Goal: Task Accomplishment & Management: Complete application form

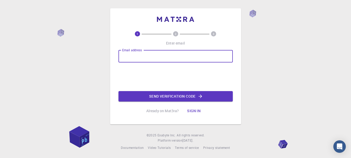
click at [156, 61] on input "Email address" at bounding box center [175, 56] width 114 height 12
type input "[EMAIL_ADDRESS][DOMAIN_NAME]"
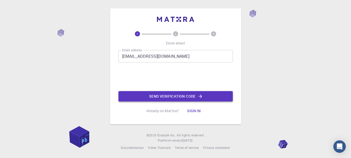
click at [163, 93] on button "Send verification code" at bounding box center [175, 96] width 114 height 10
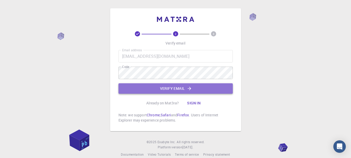
click at [167, 88] on button "Verify email" at bounding box center [175, 88] width 114 height 10
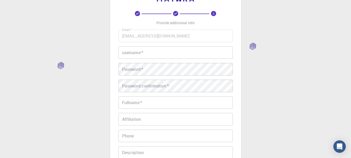
scroll to position [31, 0]
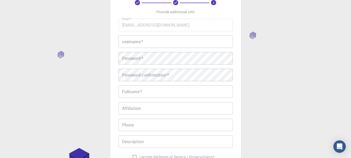
click at [147, 43] on input "username   *" at bounding box center [175, 41] width 114 height 12
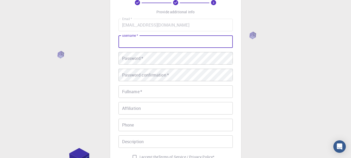
paste input "M"
type input "Mohsin143"
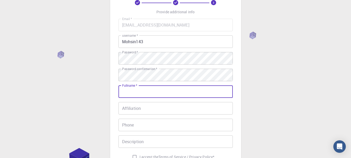
click at [173, 94] on input "Fullname   *" at bounding box center [175, 91] width 114 height 12
type input "[PERSON_NAME]"
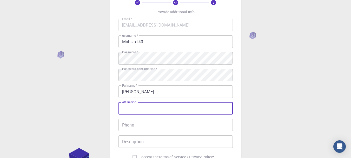
click at [136, 108] on input "Affiliation" at bounding box center [175, 108] width 114 height 12
paste input "U"
type input "U"
paste input "U"
paste input "P"
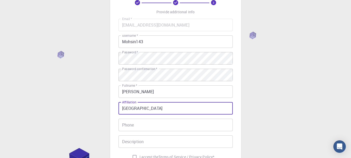
type input "[GEOGRAPHIC_DATA]"
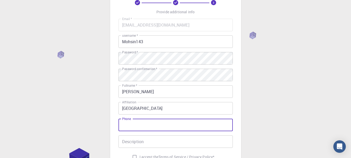
click at [141, 125] on input "Phone" at bounding box center [175, 124] width 114 height 12
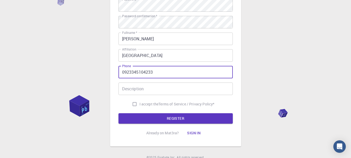
scroll to position [95, 0]
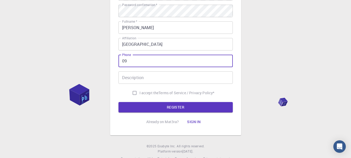
type input "0"
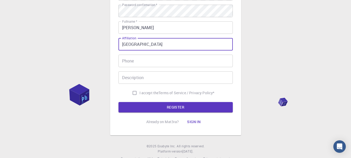
click at [173, 45] on input "University of the Punjab" at bounding box center [175, 44] width 114 height 12
type input "U"
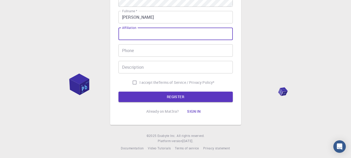
scroll to position [107, 0]
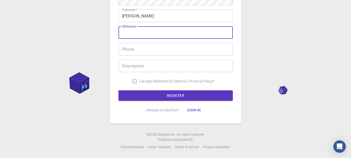
click at [140, 82] on span "I accept the" at bounding box center [149, 80] width 19 height 5
click at [140, 82] on input "I accept the Terms of Service / Privacy Policy *" at bounding box center [135, 81] width 10 height 10
checkbox input "true"
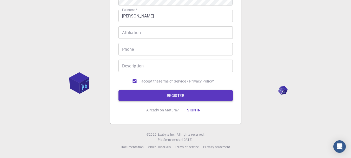
click at [163, 100] on button "REGISTER" at bounding box center [175, 95] width 114 height 10
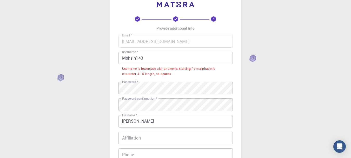
scroll to position [0, 0]
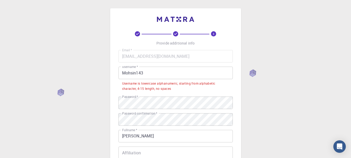
click at [144, 73] on input "Mohsin143" at bounding box center [175, 73] width 114 height 12
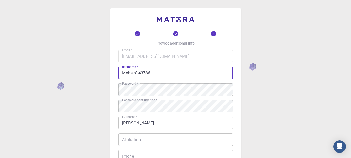
scroll to position [107, 0]
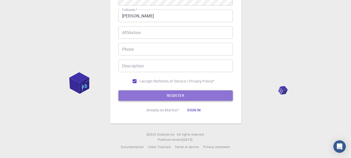
click at [194, 97] on button "REGISTER" at bounding box center [175, 95] width 114 height 10
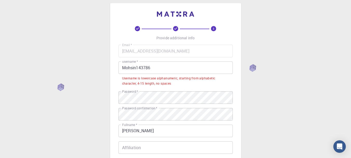
scroll to position [0, 0]
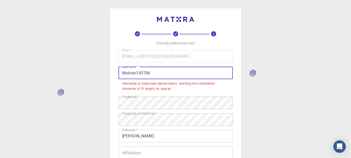
click at [125, 72] on input "Mohsin143786" at bounding box center [175, 73] width 114 height 12
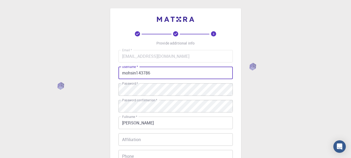
scroll to position [107, 0]
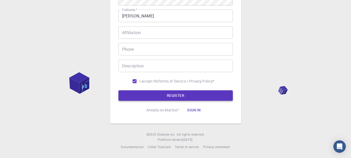
type input "mohsin143786"
click at [189, 100] on button "REGISTER" at bounding box center [175, 95] width 114 height 10
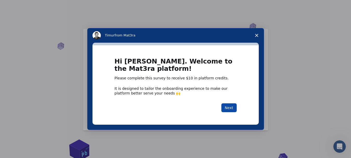
click at [232, 107] on button "Next" at bounding box center [228, 107] width 15 height 9
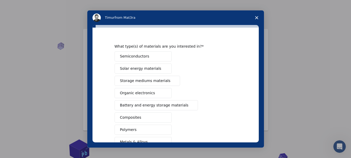
scroll to position [10, 0]
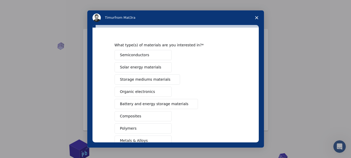
click at [124, 116] on span "Composites" at bounding box center [130, 115] width 21 height 5
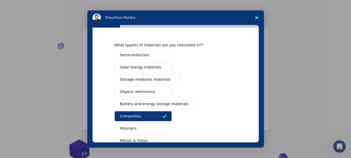
click at [120, 103] on span "Battery and energy storage materials" at bounding box center [154, 103] width 69 height 5
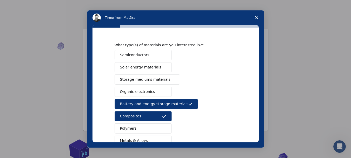
click at [123, 78] on span "Storage mediums materials" at bounding box center [145, 79] width 50 height 5
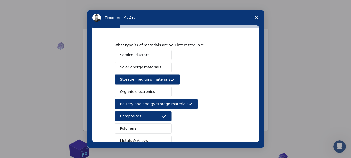
click at [123, 56] on span "Semiconductors" at bounding box center [134, 54] width 29 height 5
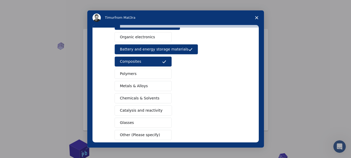
scroll to position [73, 0]
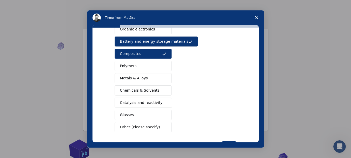
click at [122, 64] on span "Polymers" at bounding box center [128, 65] width 17 height 5
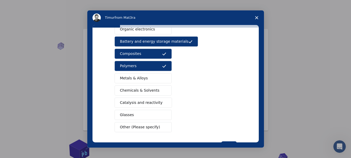
click at [123, 105] on span "Catalysis and reactivity" at bounding box center [141, 102] width 43 height 5
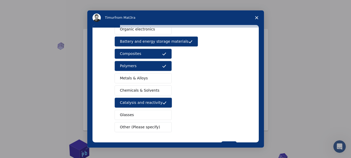
click at [122, 92] on span "Chemicals & Solvents" at bounding box center [139, 90] width 39 height 5
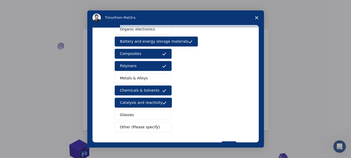
click at [123, 81] on span "Metals & Alloys" at bounding box center [134, 77] width 28 height 5
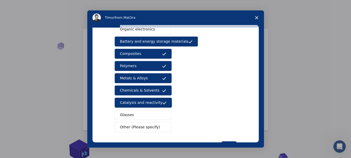
click at [124, 111] on button "Glasses" at bounding box center [143, 115] width 57 height 10
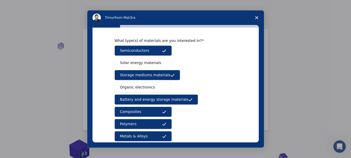
scroll to position [13, 0]
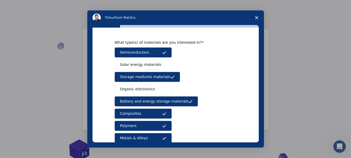
click at [140, 65] on span "Solar energy materials" at bounding box center [140, 64] width 41 height 5
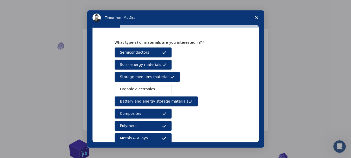
click at [137, 89] on span "Organic electronics" at bounding box center [137, 88] width 35 height 5
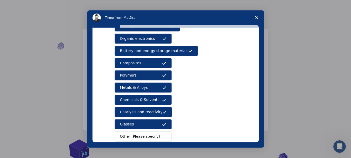
scroll to position [93, 0]
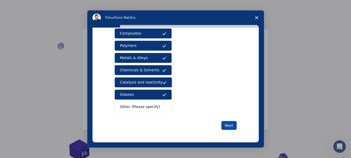
click at [227, 125] on button "Next" at bounding box center [228, 125] width 15 height 9
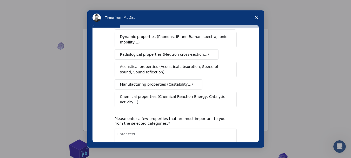
scroll to position [0, 0]
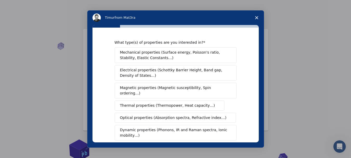
click at [212, 57] on span "Mechanical properties (Surface energy, Poisson's ratio, Stability, Elastic Cons…" at bounding box center [174, 55] width 108 height 11
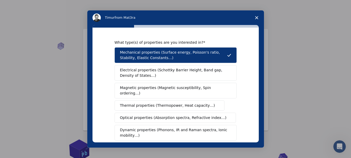
click at [200, 74] on span "Electrical properties (Schottky Barrier Height, Band gap, Density of States…)" at bounding box center [174, 72] width 108 height 11
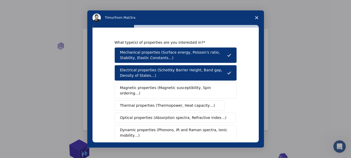
click at [183, 89] on span "Magnetic properties (Magnetic susceptibility, Spin ordering…)" at bounding box center [173, 90] width 107 height 11
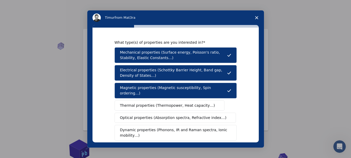
click at [171, 103] on span "Thermal properties (Thermopower, Heat capacity…)" at bounding box center [167, 105] width 95 height 5
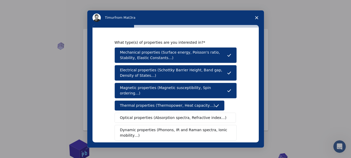
click at [167, 115] on span "Optical properties (Absorption spectra, Refractive index…)" at bounding box center [173, 117] width 107 height 5
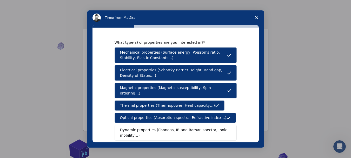
click at [163, 127] on span "Dynamic properties (Phonons, IR and Raman spectra, Ionic mobility…)" at bounding box center [174, 132] width 108 height 11
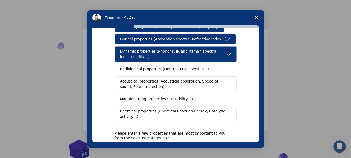
scroll to position [81, 0]
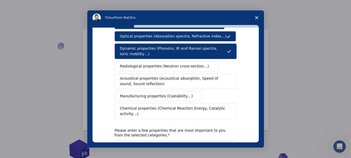
click at [139, 63] on span "Radiological properties (Neutron cross-section…)" at bounding box center [164, 65] width 89 height 5
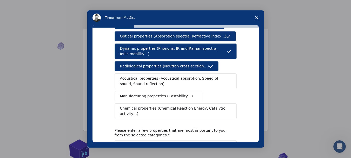
click at [137, 76] on span "Acoustical properties (Acoustical absorption, Speed of sound, Sound reflection)" at bounding box center [174, 81] width 108 height 11
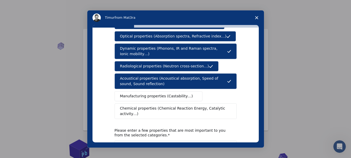
click at [135, 93] on span "Manufacturing properties (Castability…)" at bounding box center [156, 95] width 73 height 5
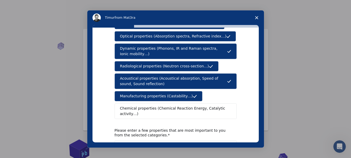
click at [135, 105] on span "Chemical properties (Chemical Reaction Energy, Catalytic activity…)" at bounding box center [174, 110] width 108 height 11
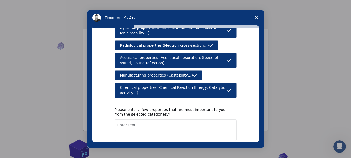
scroll to position [102, 0]
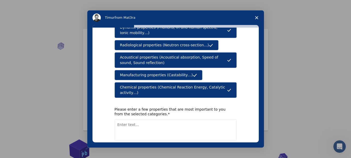
click at [148, 119] on textarea "Enter text..." at bounding box center [176, 129] width 122 height 21
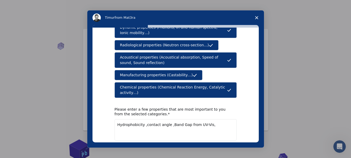
scroll to position [120, 0]
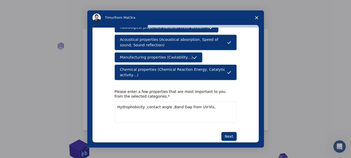
click at [210, 101] on textarea "Hydrophobicity ,contact angle ,Band Gap from UV-Vis," at bounding box center [176, 111] width 122 height 21
type textarea "Hydrophobicity ,contact angle ,Band Gap from UV-Vis"
click at [226, 132] on button "Next" at bounding box center [228, 136] width 15 height 9
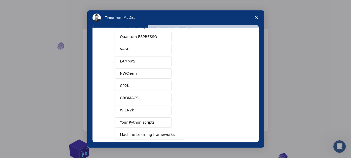
scroll to position [56, 0]
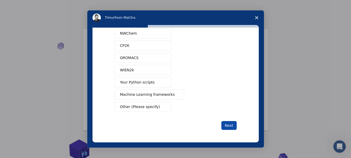
click at [231, 122] on button "Next" at bounding box center [228, 125] width 15 height 9
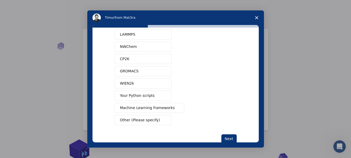
scroll to position [49, 0]
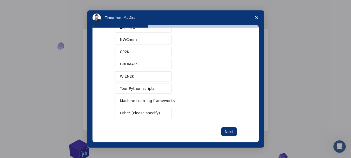
click at [146, 103] on span "Machine Learning frameworks" at bounding box center [147, 100] width 55 height 5
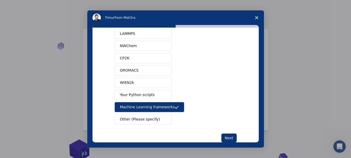
click at [156, 97] on button "Your Python scripts" at bounding box center [143, 95] width 57 height 10
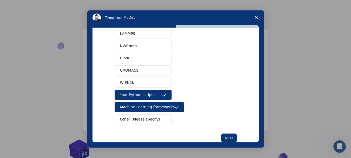
click at [163, 108] on span "Machine Learning frameworks" at bounding box center [147, 106] width 55 height 5
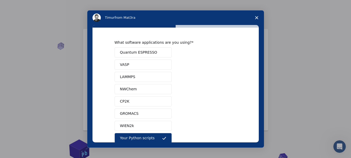
scroll to position [56, 0]
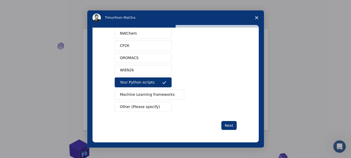
click at [151, 83] on button "Your Python scripts" at bounding box center [143, 82] width 57 height 10
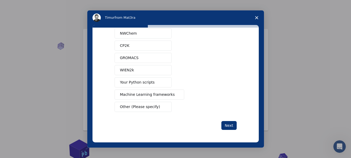
scroll to position [0, 0]
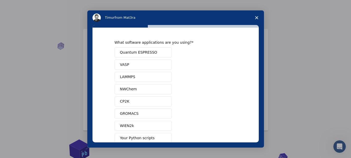
click at [158, 53] on button "Quantum ESPRESSO" at bounding box center [143, 52] width 57 height 10
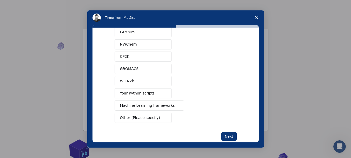
scroll to position [56, 0]
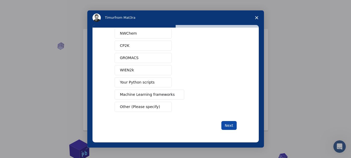
click at [225, 123] on button "Next" at bounding box center [228, 125] width 15 height 9
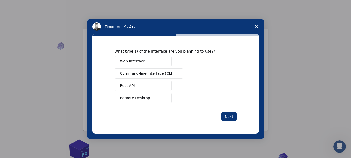
click at [150, 98] on button "Remote Desktop" at bounding box center [143, 98] width 57 height 10
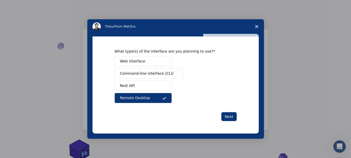
click at [166, 61] on span "Intercom messenger" at bounding box center [164, 61] width 4 height 4
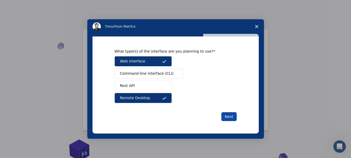
click at [224, 116] on button "Next" at bounding box center [228, 116] width 15 height 9
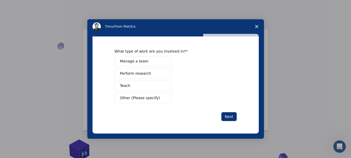
click at [160, 73] on button "Perform research" at bounding box center [143, 73] width 57 height 10
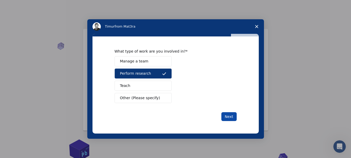
click at [230, 117] on button "Next" at bounding box center [228, 116] width 15 height 9
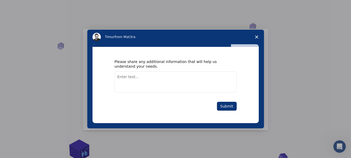
click at [152, 84] on textarea "Enter text..." at bounding box center [176, 81] width 122 height 21
type textarea "I"
click at [204, 76] on textarea "Researching on High voltage insulators ,conductors, machines" at bounding box center [176, 81] width 122 height 21
click at [184, 77] on textarea "Researching on High voltage insulators ,conductors, Machines" at bounding box center [176, 81] width 122 height 21
paste textarea "C"
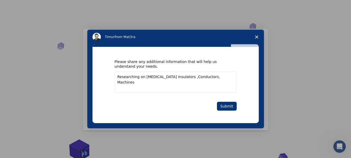
paste textarea "Enter text..."
click at [165, 77] on textarea "Researching on High voltage insulators ,Conductors, Machines" at bounding box center [176, 81] width 122 height 21
click at [220, 77] on textarea "Researching on High voltage Insulators ,Conductors, Machines" at bounding box center [176, 81] width 122 height 21
click at [169, 87] on textarea "Researching on High voltage Insulators ,Conductors, Machines,Fuel Cells, Electr…" at bounding box center [176, 81] width 122 height 21
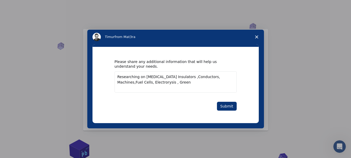
paste textarea "matrials"
type textarea "Researching on High voltage Insulators ,Conductors, Machines,Fuel Cells, Electr…"
click at [236, 104] on button "Submit" at bounding box center [227, 106] width 20 height 9
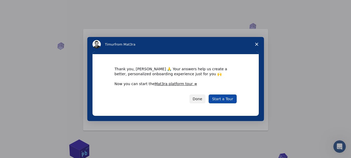
click at [234, 96] on link "Start a Tour" at bounding box center [223, 98] width 28 height 9
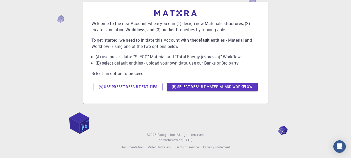
scroll to position [27, 0]
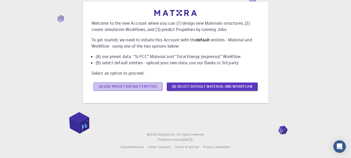
click at [131, 83] on button "(A) Use preset default entities" at bounding box center [128, 86] width 69 height 8
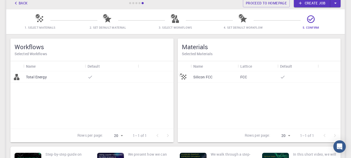
scroll to position [42, 0]
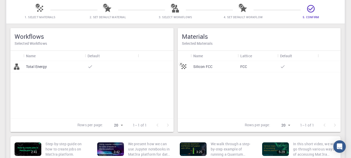
click at [47, 16] on span "1. Select Materials" at bounding box center [40, 17] width 31 height 4
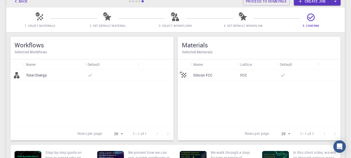
scroll to position [30, 0]
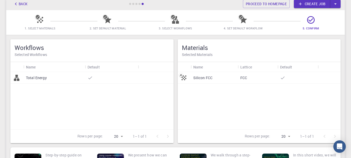
click at [103, 27] on span "2. Set Default Material" at bounding box center [108, 28] width 36 height 4
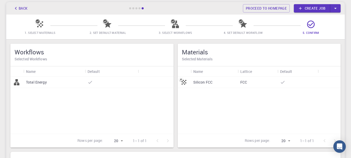
scroll to position [27, 0]
